Goal: Information Seeking & Learning: Learn about a topic

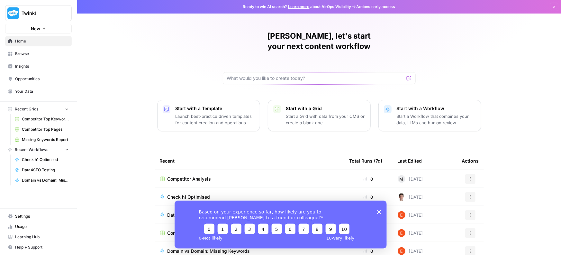
click at [379, 210] on icon "Close survey" at bounding box center [379, 212] width 4 height 4
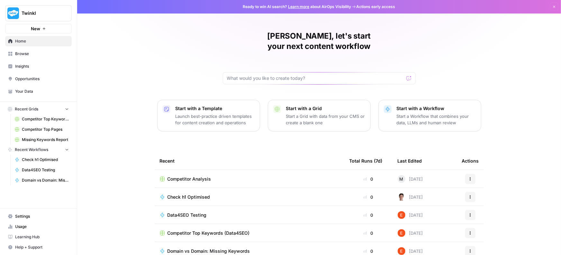
click at [69, 111] on icon "button" at bounding box center [67, 108] width 5 height 5
